Goal: Communication & Community: Participate in discussion

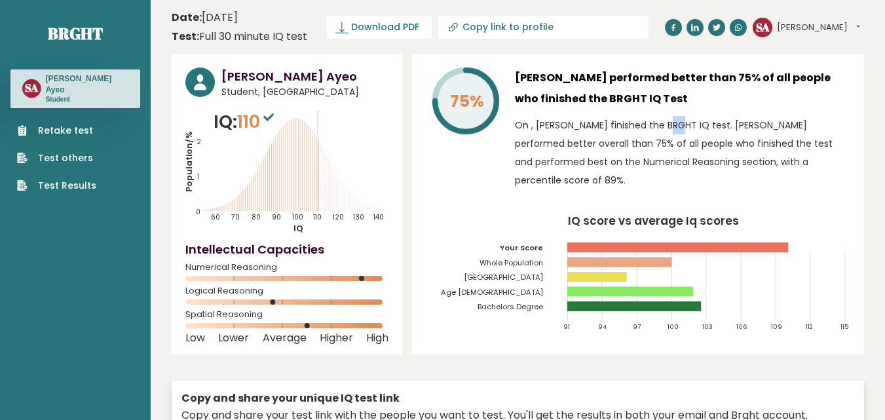
click at [597, 130] on p "On , [PERSON_NAME] finished the BRGHT IQ test. [PERSON_NAME] performed better o…" at bounding box center [682, 152] width 335 height 73
click at [598, 128] on p "On , [PERSON_NAME] finished the BRGHT IQ test. [PERSON_NAME] performed better o…" at bounding box center [682, 152] width 335 height 73
copy p
click at [558, 128] on p "On , [PERSON_NAME] finished the BRGHT IQ test. [PERSON_NAME] performed better o…" at bounding box center [682, 152] width 335 height 73
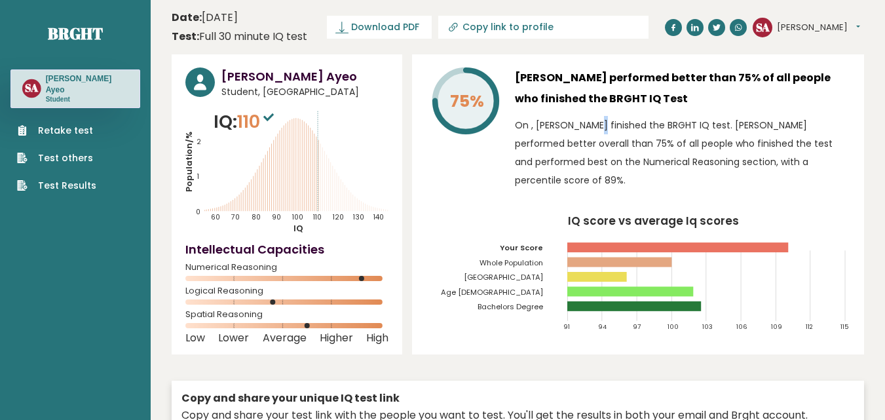
copy p "n"
click at [825, 144] on p "On , [PERSON_NAME] finished the BRGHT IQ test. [PERSON_NAME] performed better o…" at bounding box center [682, 152] width 335 height 73
copy p "b"
